Goal: Transaction & Acquisition: Purchase product/service

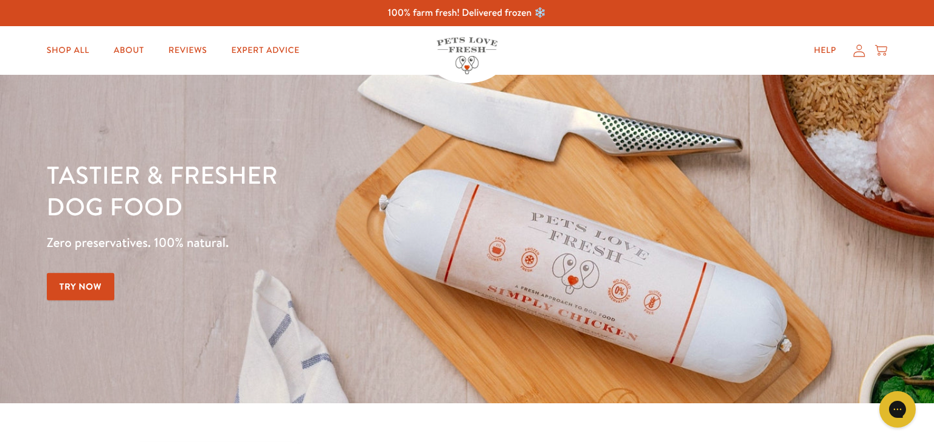
click at [74, 48] on div "Close dialog Want 10% off the Taster Pack? YES NO Submit" at bounding box center [467, 222] width 934 height 444
click at [74, 48] on link "Shop All" at bounding box center [67, 50] width 62 height 24
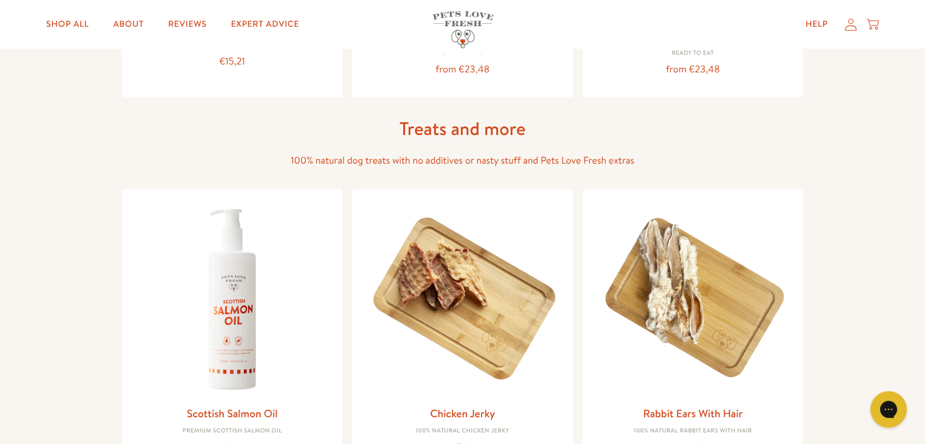
scroll to position [764, 0]
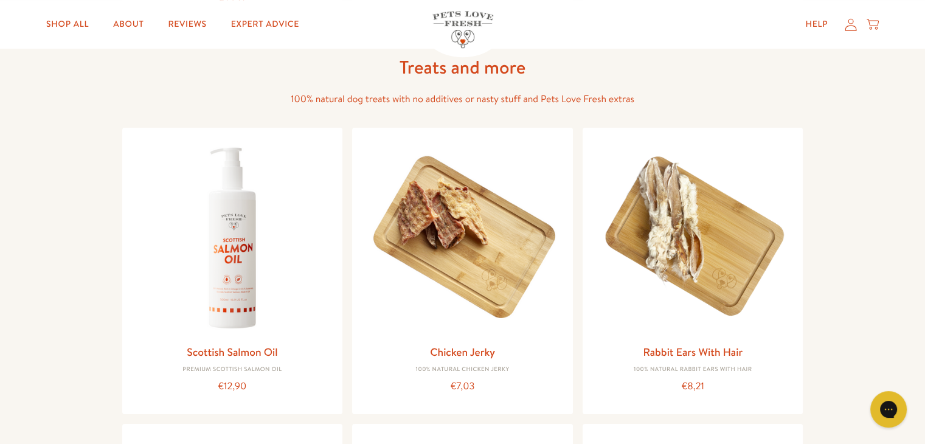
drag, startPoint x: 934, startPoint y: 43, endPoint x: 932, endPoint y: 187, distance: 143.5
click at [924, 187] on html "100% farm fresh! Delivered frozen ❄️ Shop All About Reviews Expert Advice My ac…" at bounding box center [462, 389] width 925 height 2407
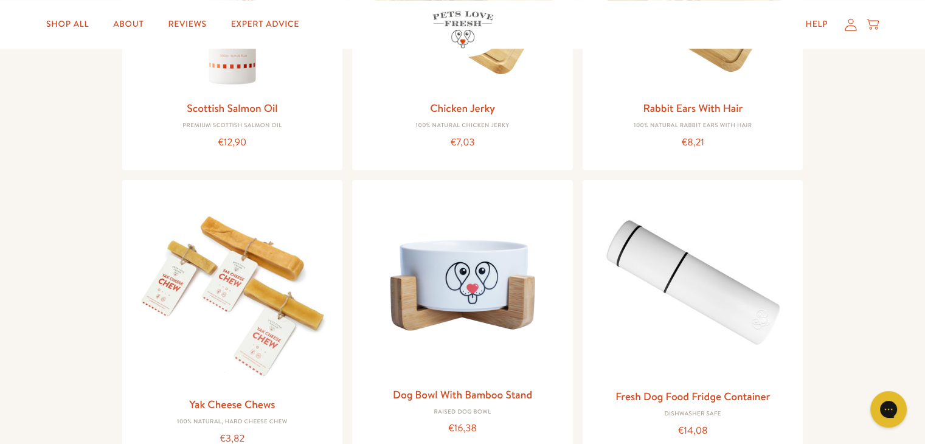
scroll to position [1066, 0]
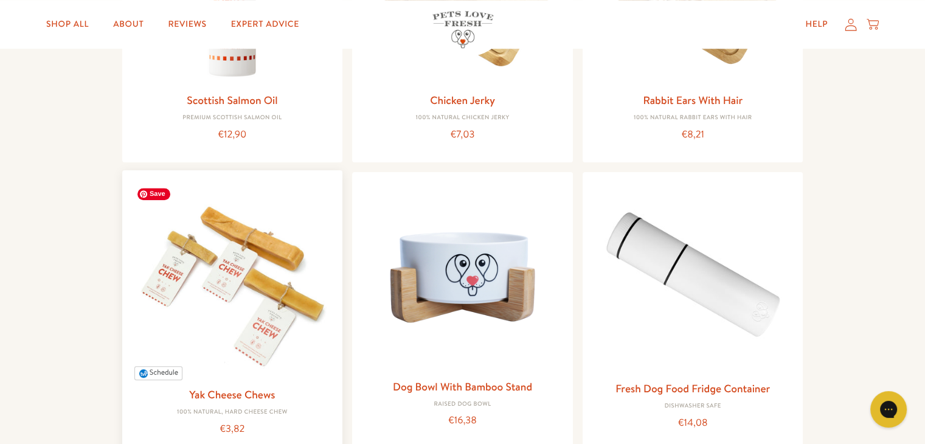
click at [285, 295] on img at bounding box center [232, 280] width 201 height 201
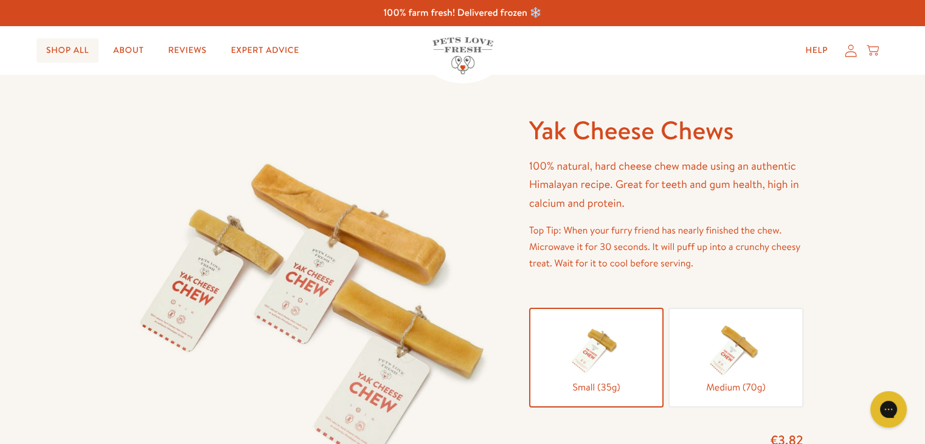
click at [85, 55] on link "Shop All" at bounding box center [67, 50] width 62 height 24
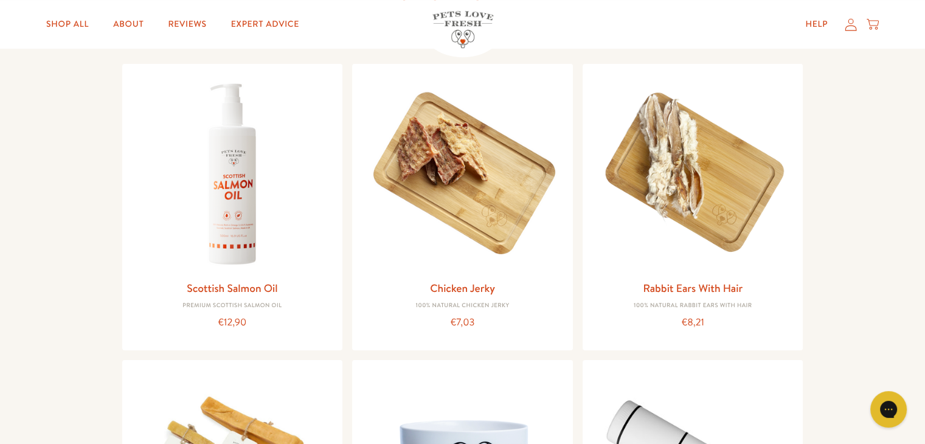
scroll to position [881, 0]
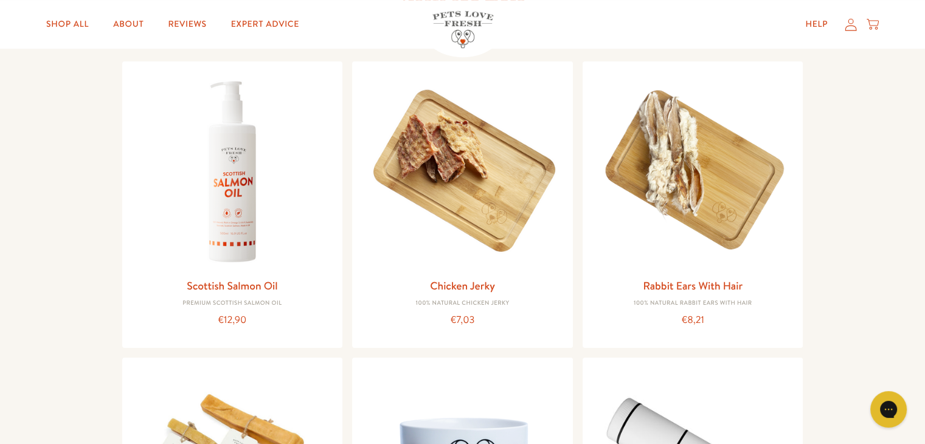
drag, startPoint x: 934, startPoint y: 25, endPoint x: 932, endPoint y: 179, distance: 153.9
click at [924, 179] on html "100% farm fresh! Delivered frozen ❄️ Shop All About Reviews Expert Advice My ac…" at bounding box center [462, 322] width 925 height 2407
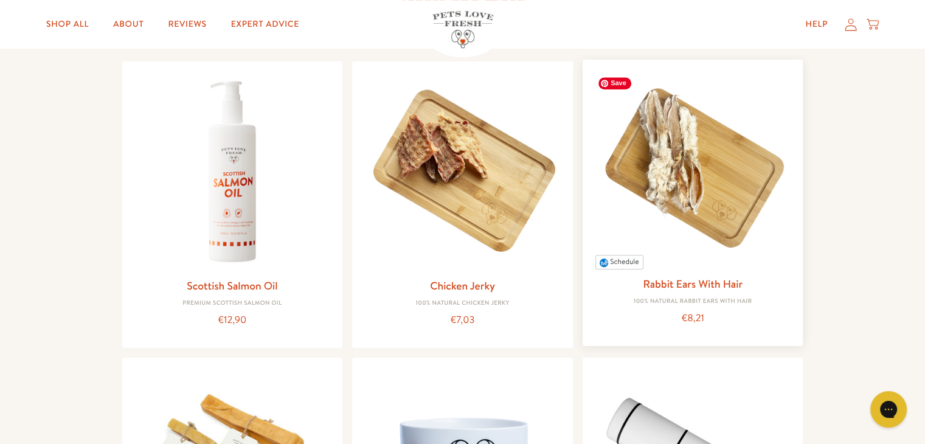
click at [737, 190] on img at bounding box center [692, 169] width 201 height 201
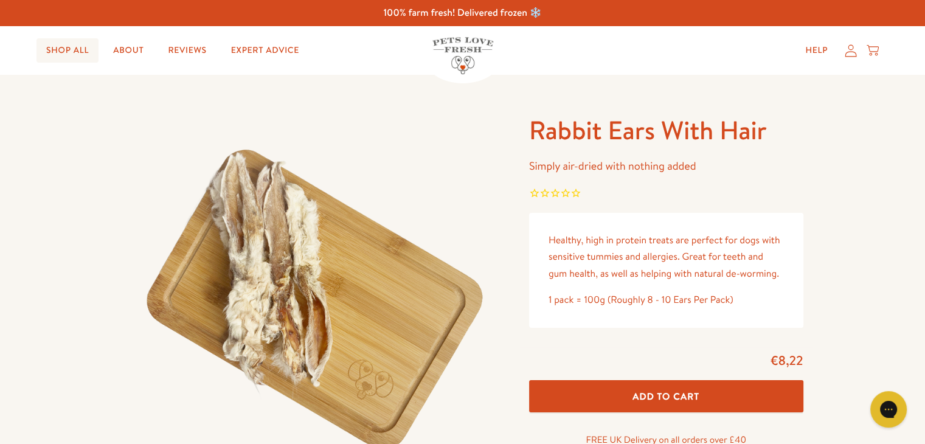
click at [80, 46] on link "Shop All" at bounding box center [67, 50] width 62 height 24
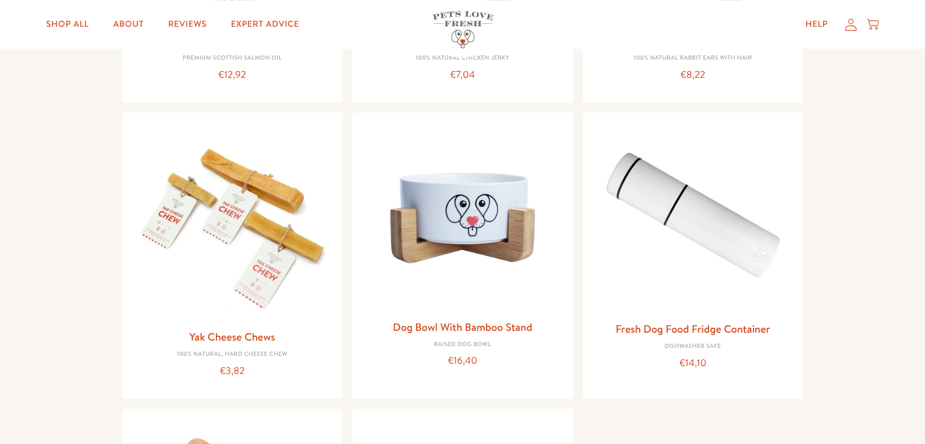
scroll to position [1137, 0]
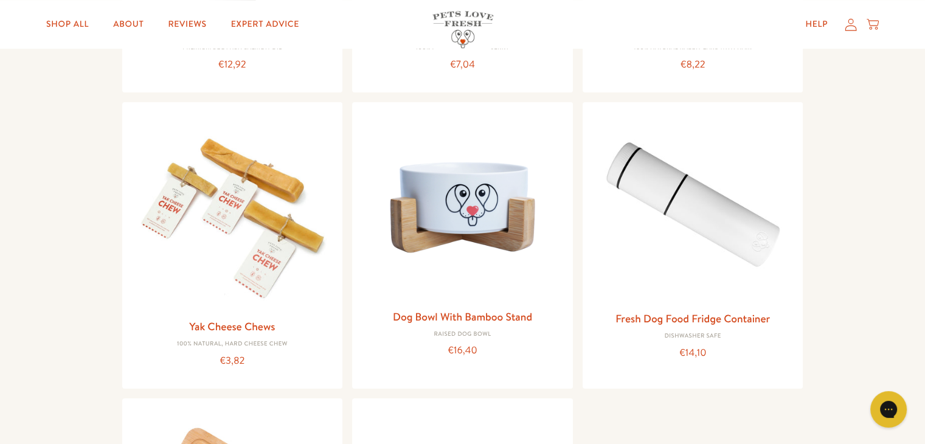
click at [924, 278] on html "100% farm fresh! Delivered frozen ❄️ Shop All About Reviews Expert Advice My ac…" at bounding box center [462, 67] width 925 height 2407
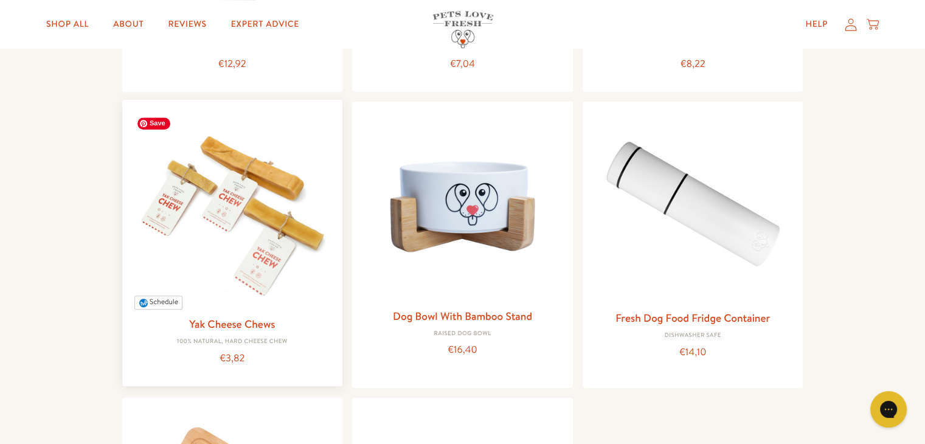
click at [221, 256] on img at bounding box center [232, 209] width 201 height 201
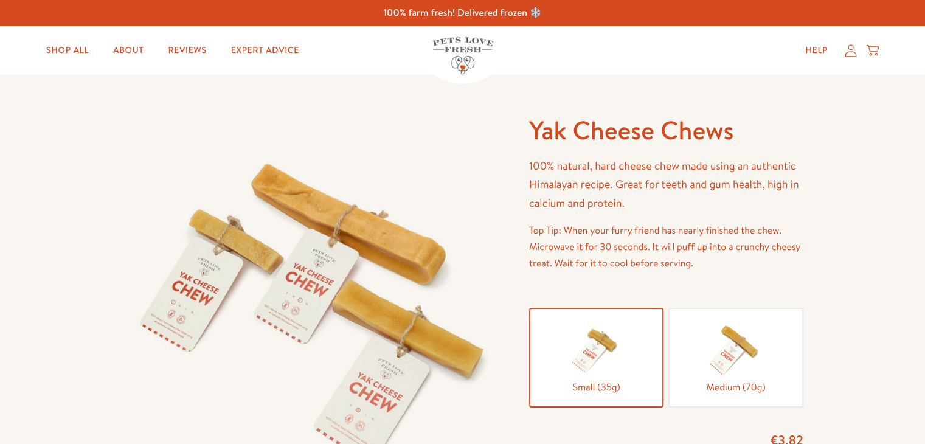
click at [637, 130] on h1 "Yak Cheese Chews" at bounding box center [666, 130] width 274 height 33
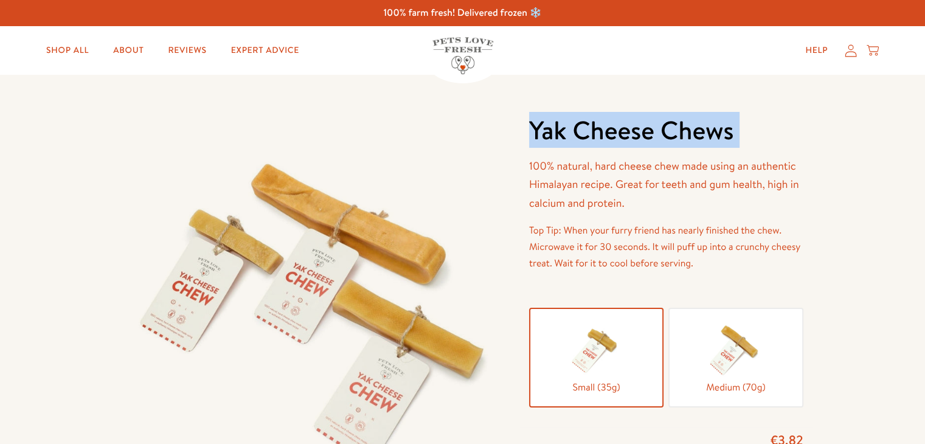
click at [637, 130] on h1 "Yak Cheese Chews" at bounding box center [666, 130] width 274 height 33
copy div "Yak Cheese Chews"
